Goal: Information Seeking & Learning: Learn about a topic

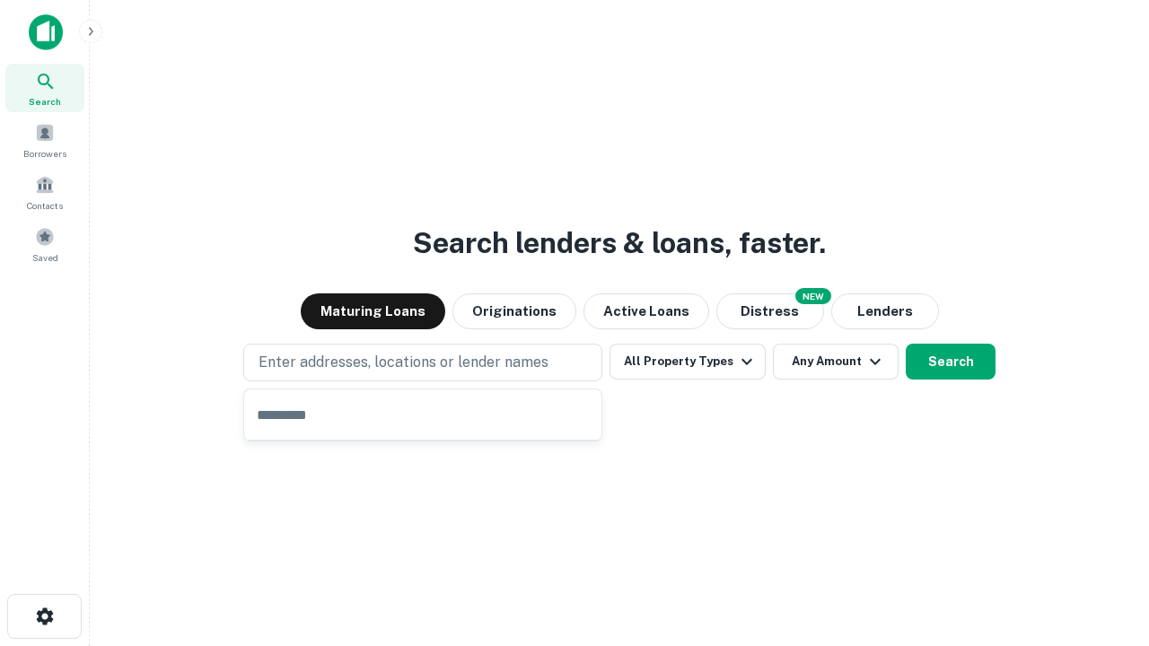
type input "**********"
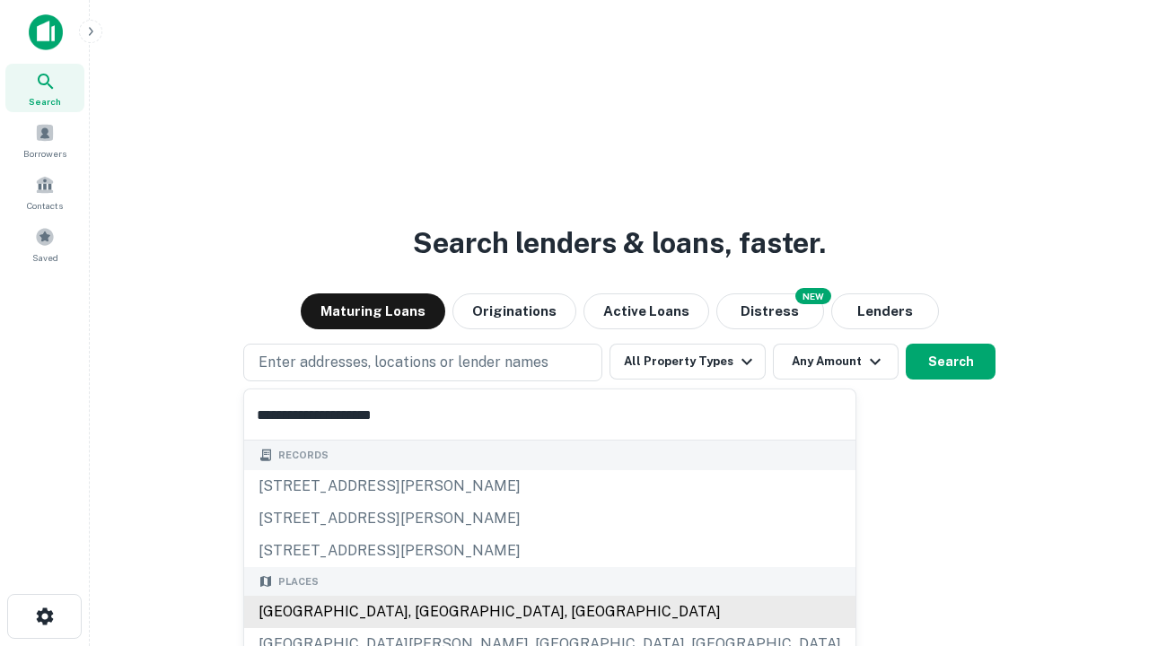
click at [429, 612] on div "[GEOGRAPHIC_DATA], [GEOGRAPHIC_DATA], [GEOGRAPHIC_DATA]" at bounding box center [549, 612] width 611 height 32
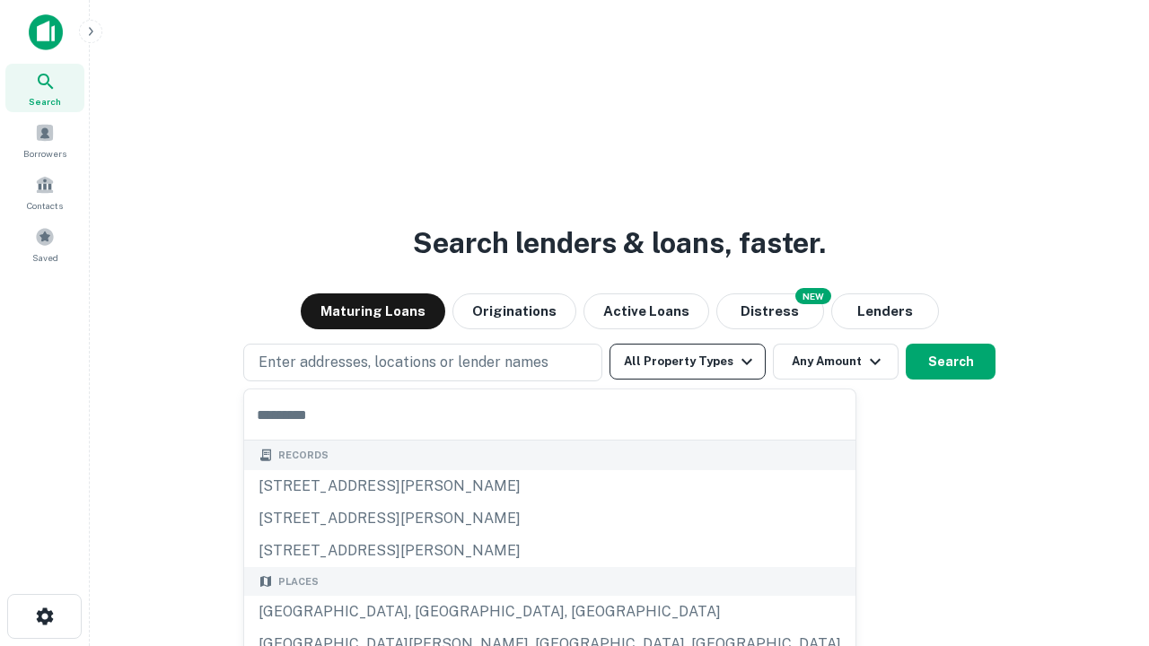
click at [688, 362] on button "All Property Types" at bounding box center [687, 362] width 156 height 36
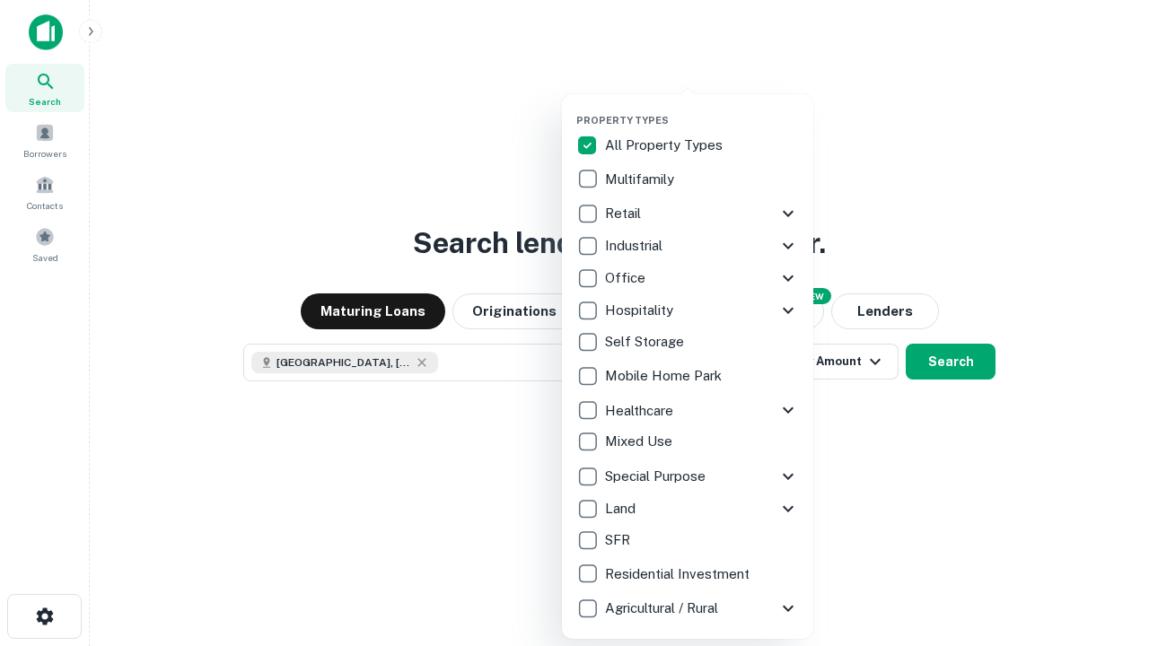
click at [702, 109] on button "button" at bounding box center [701, 109] width 251 height 1
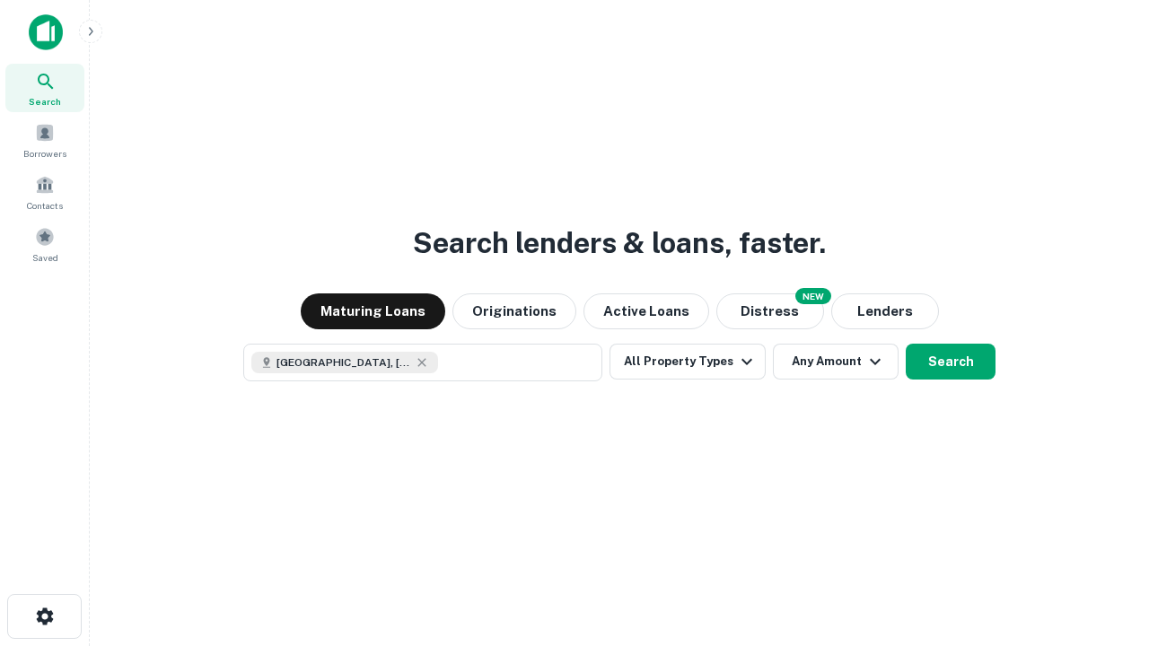
scroll to position [29, 0]
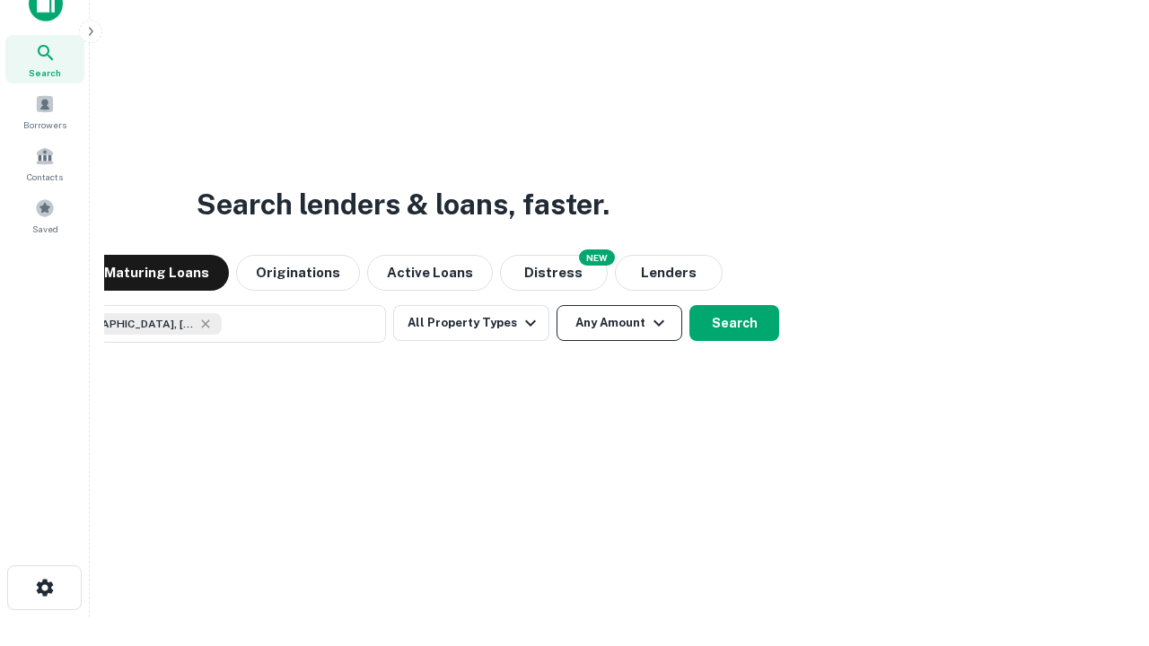
click at [557, 305] on button "Any Amount" at bounding box center [620, 323] width 126 height 36
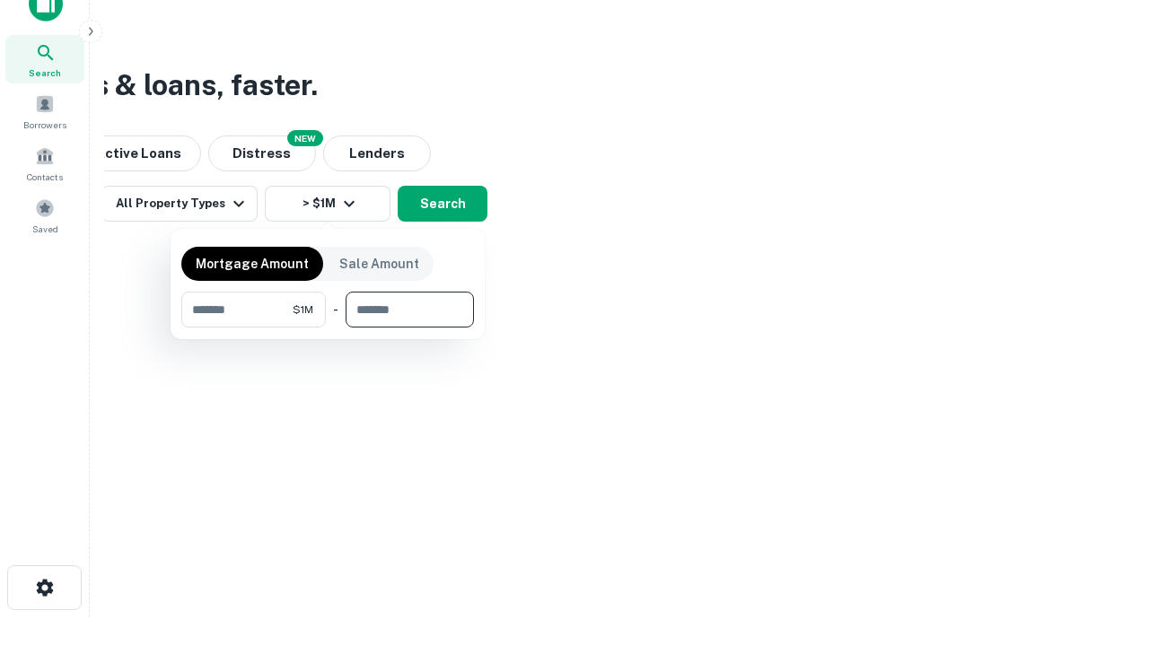
type input "*******"
click at [328, 328] on button "button" at bounding box center [327, 328] width 293 height 1
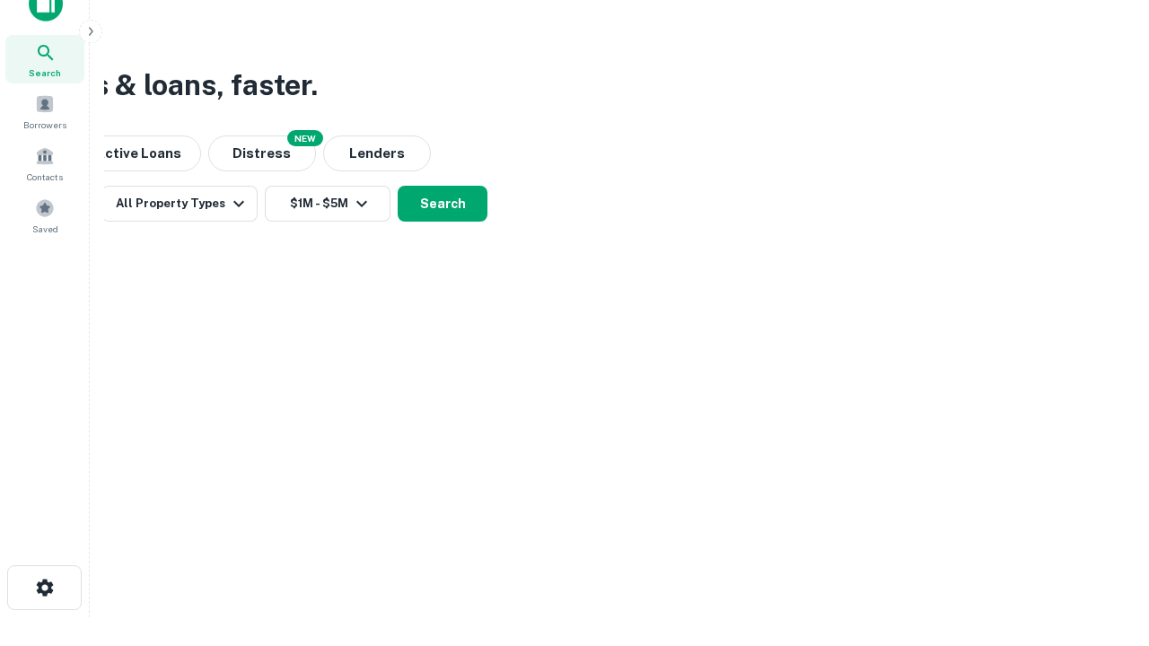
scroll to position [29, 0]
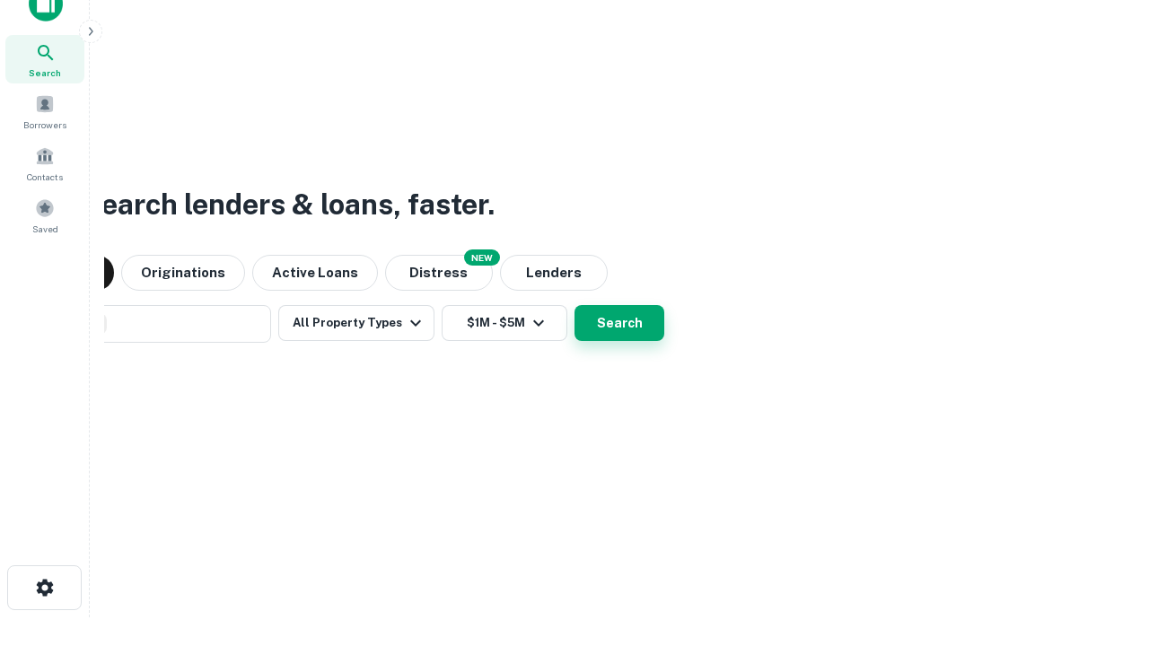
click at [574, 305] on button "Search" at bounding box center [619, 323] width 90 height 36
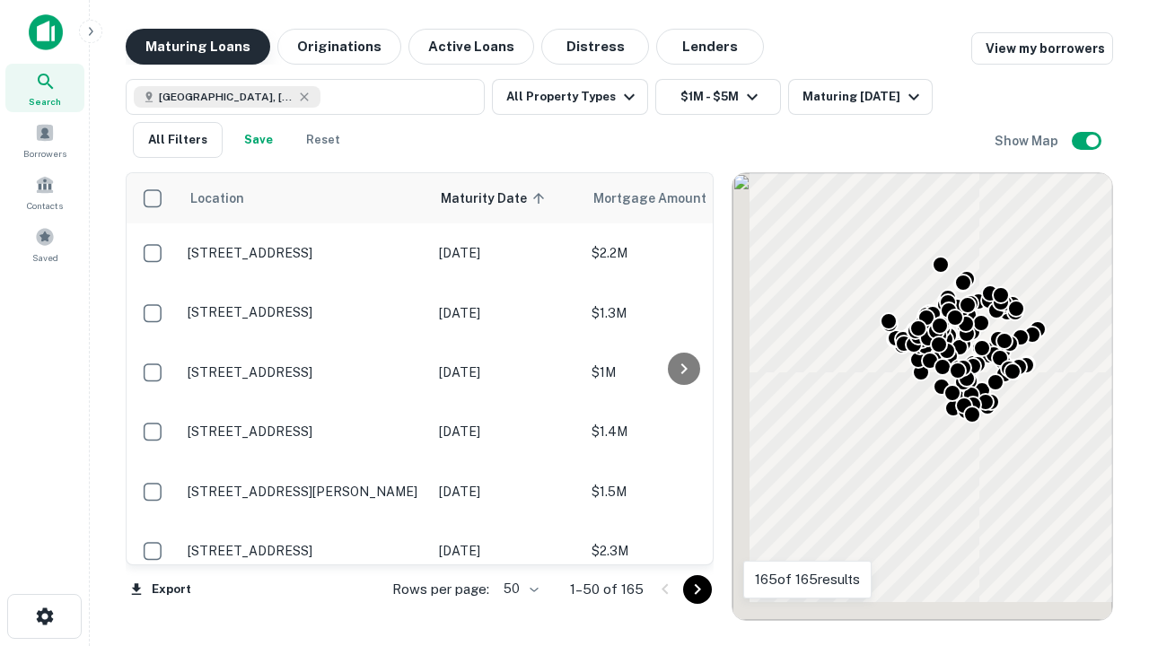
click at [197, 47] on button "Maturing Loans" at bounding box center [198, 47] width 145 height 36
